Goal: Task Accomplishment & Management: Use online tool/utility

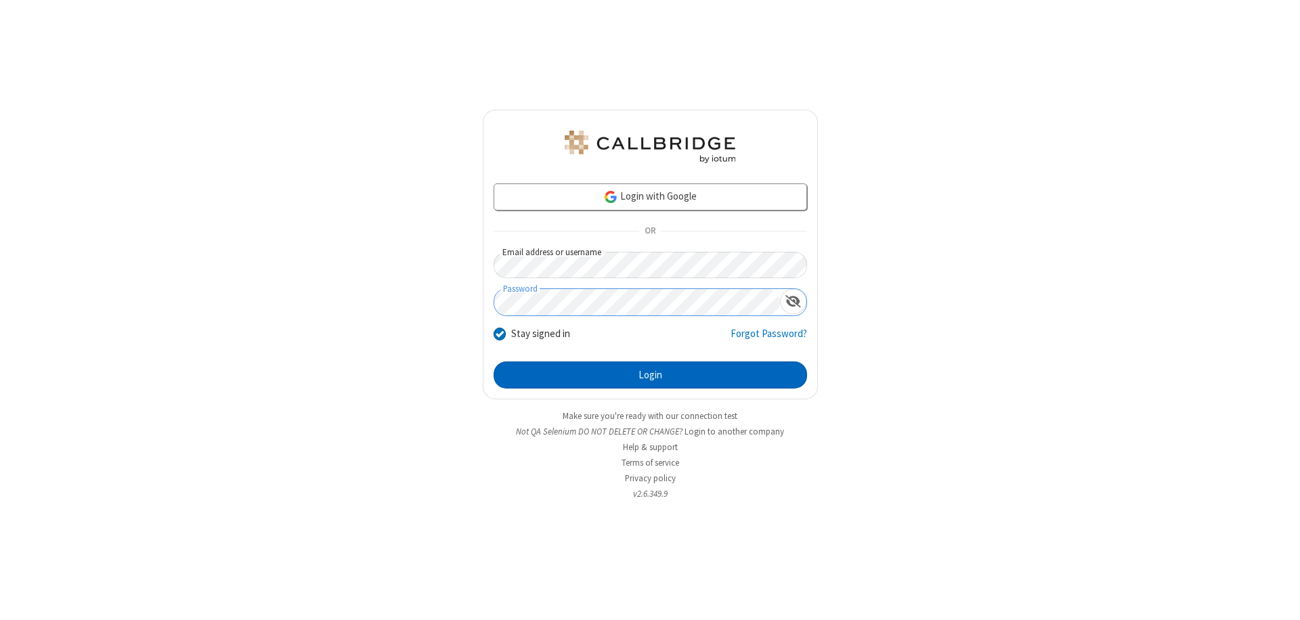
click at [650, 375] on button "Login" at bounding box center [650, 375] width 313 height 27
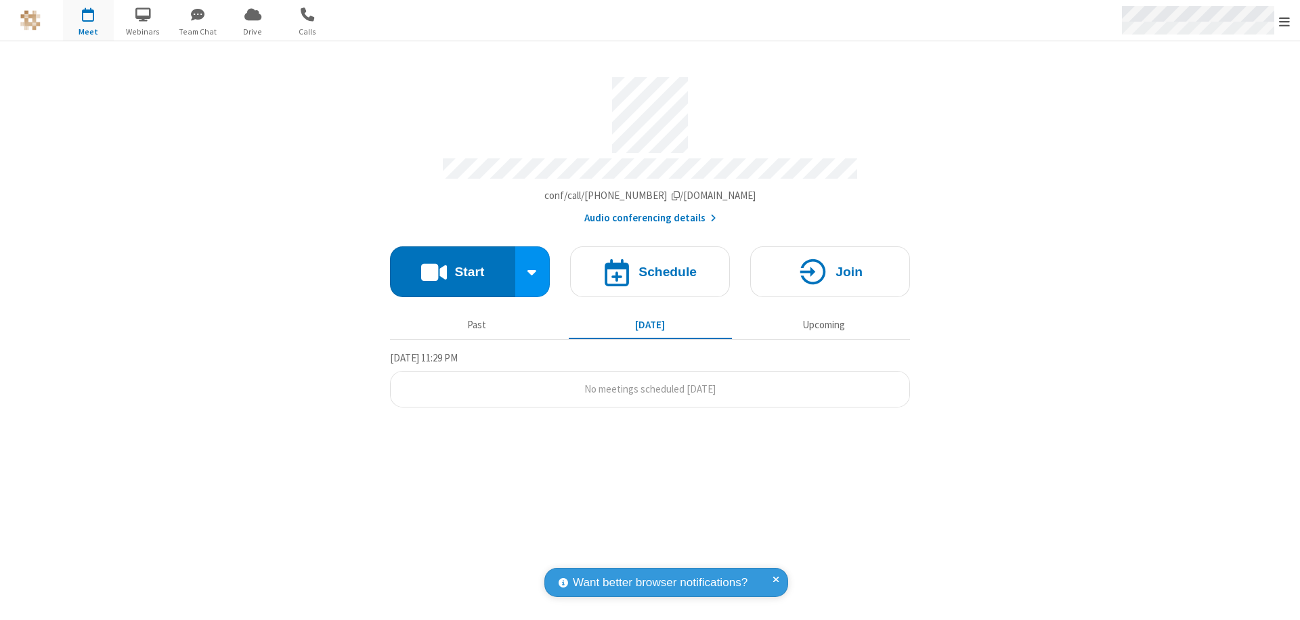
click at [1284, 21] on span "Open menu" at bounding box center [1284, 22] width 11 height 14
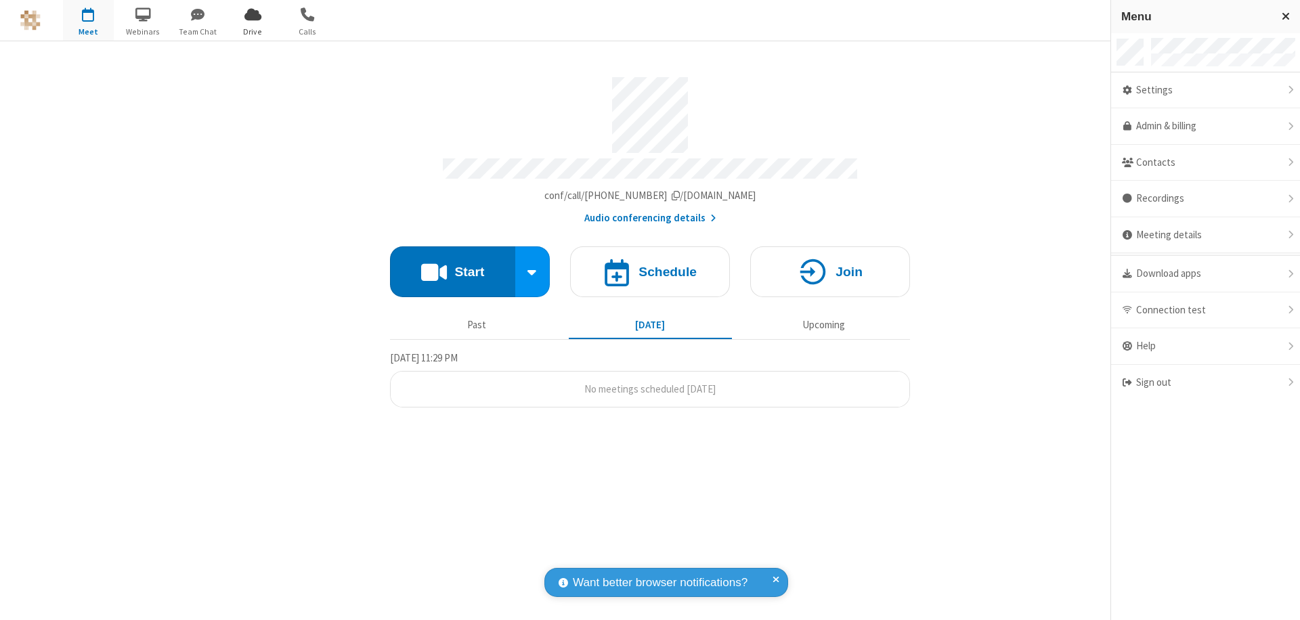
click at [253, 31] on span "Drive" at bounding box center [253, 32] width 51 height 12
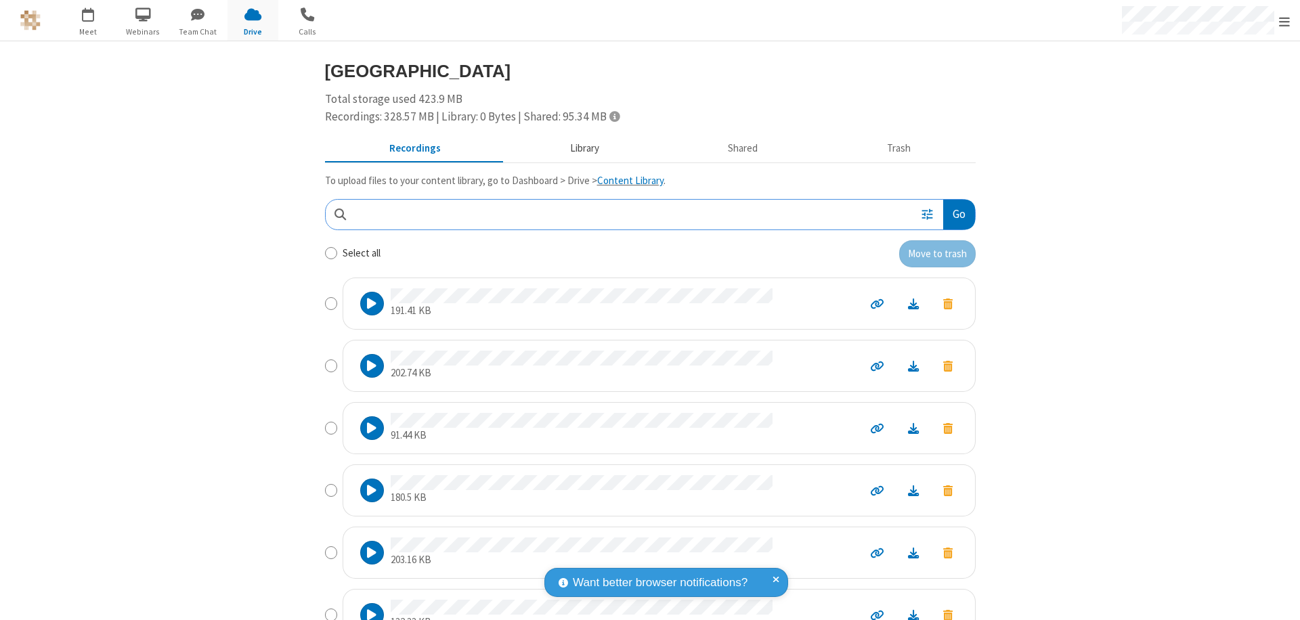
click at [578, 148] on button "Library" at bounding box center [584, 149] width 158 height 26
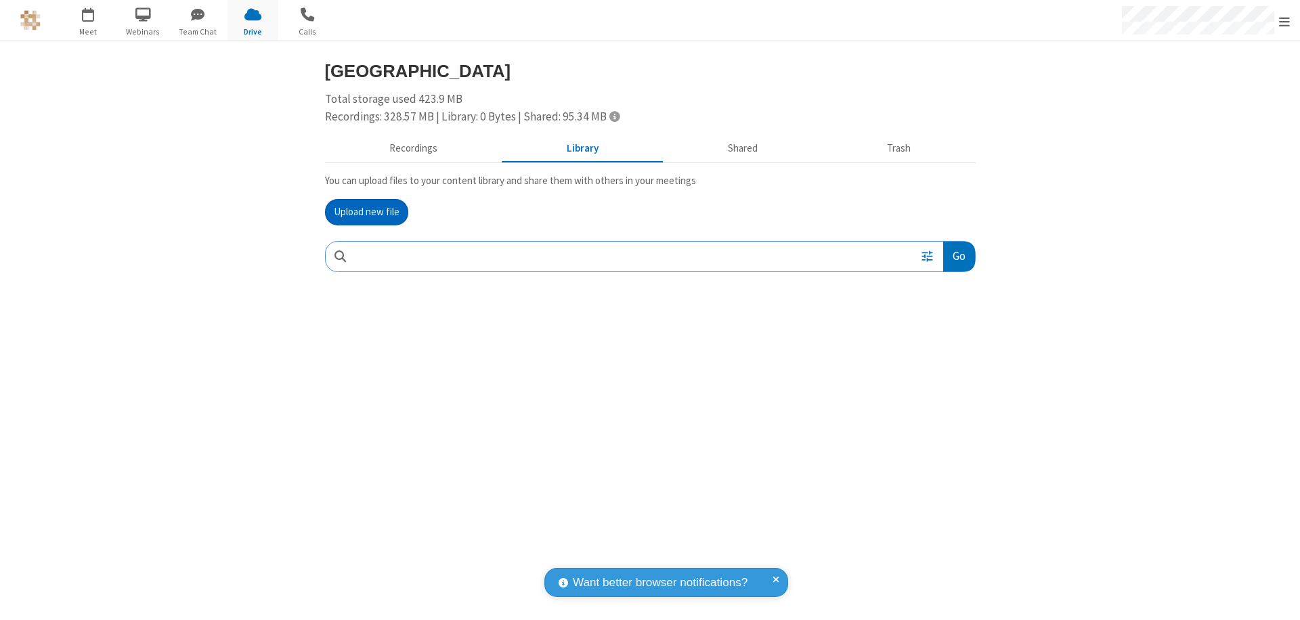
click at [366, 212] on button "Upload new file" at bounding box center [366, 212] width 83 height 27
click at [947, 345] on span "Move to trash" at bounding box center [947, 345] width 9 height 12
